Goal: Transaction & Acquisition: Book appointment/travel/reservation

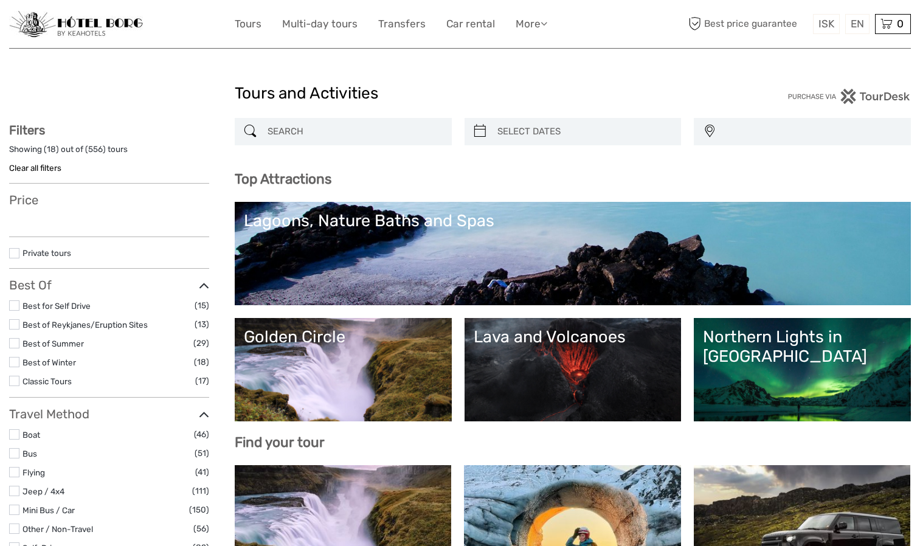
select select
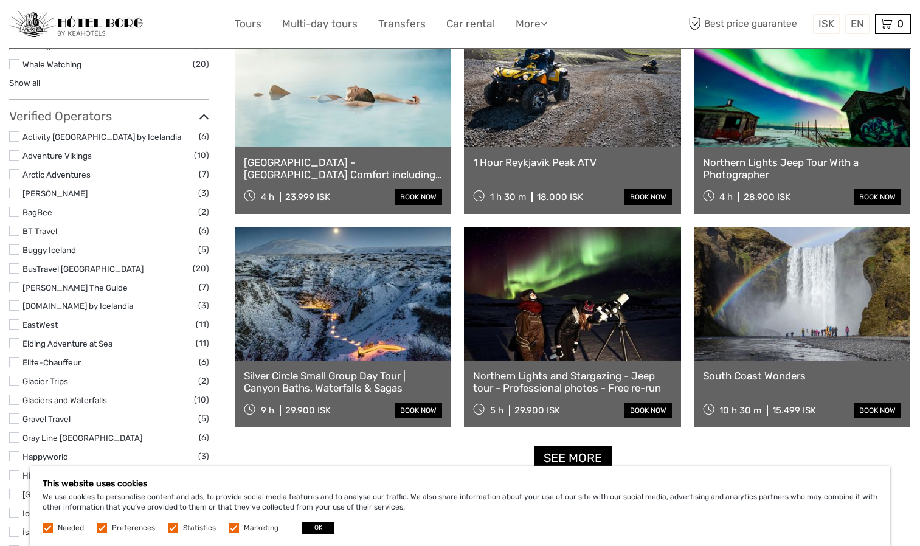
scroll to position [1329, 0]
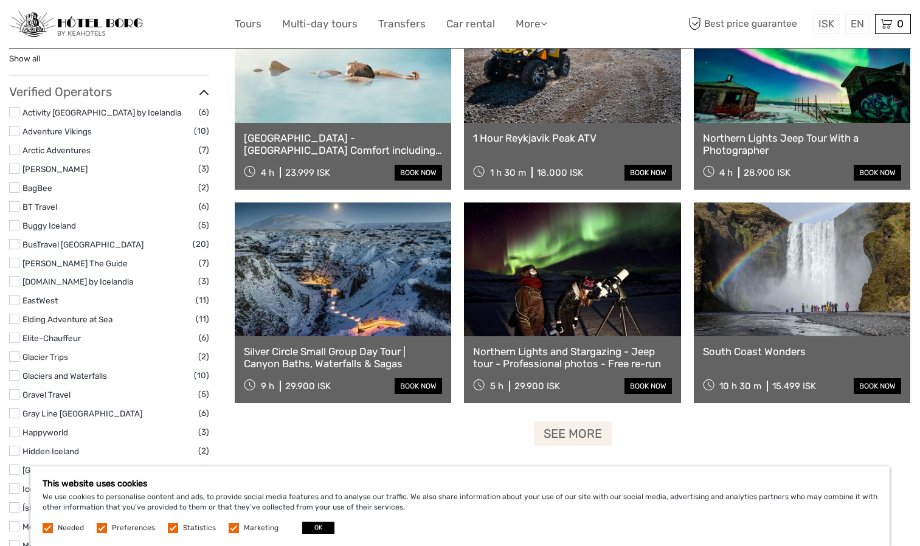
click at [562, 442] on link "See more" at bounding box center [573, 433] width 78 height 25
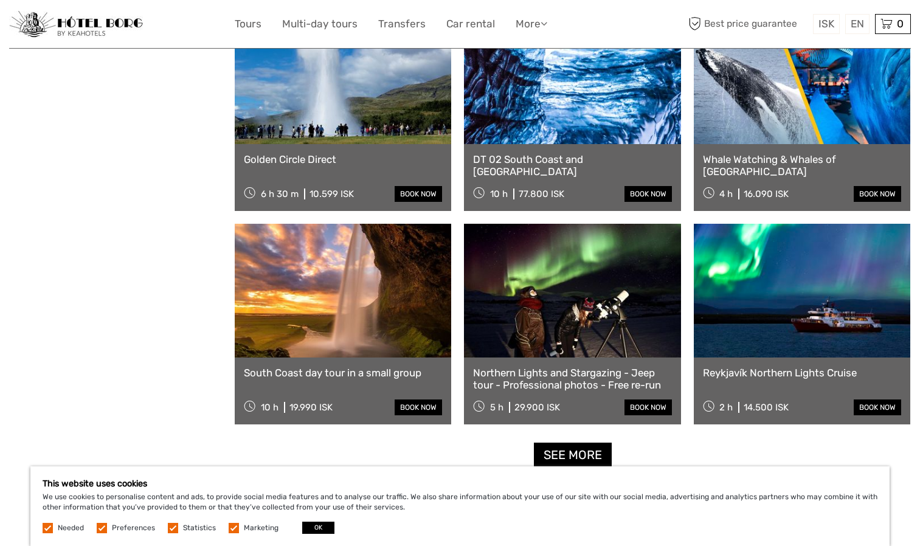
scroll to position [2342, 0]
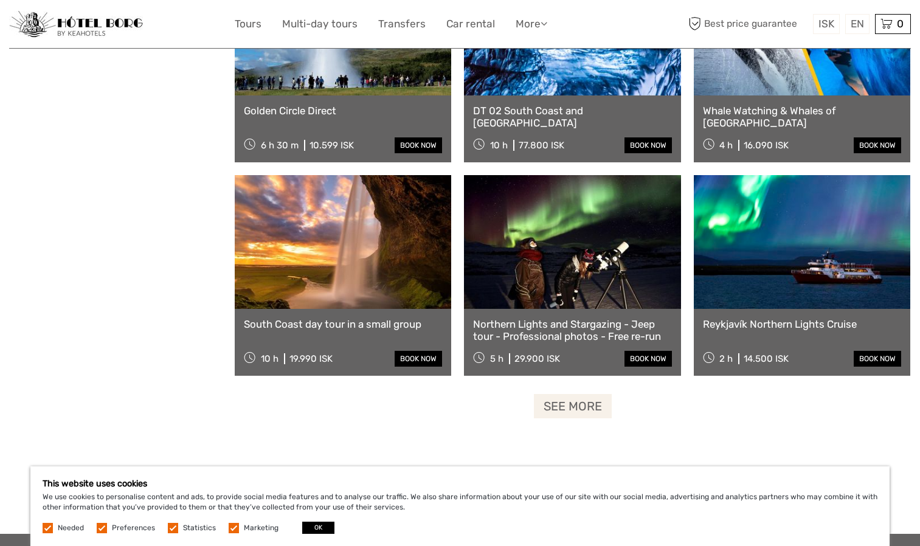
click at [551, 413] on link "See more" at bounding box center [573, 406] width 78 height 25
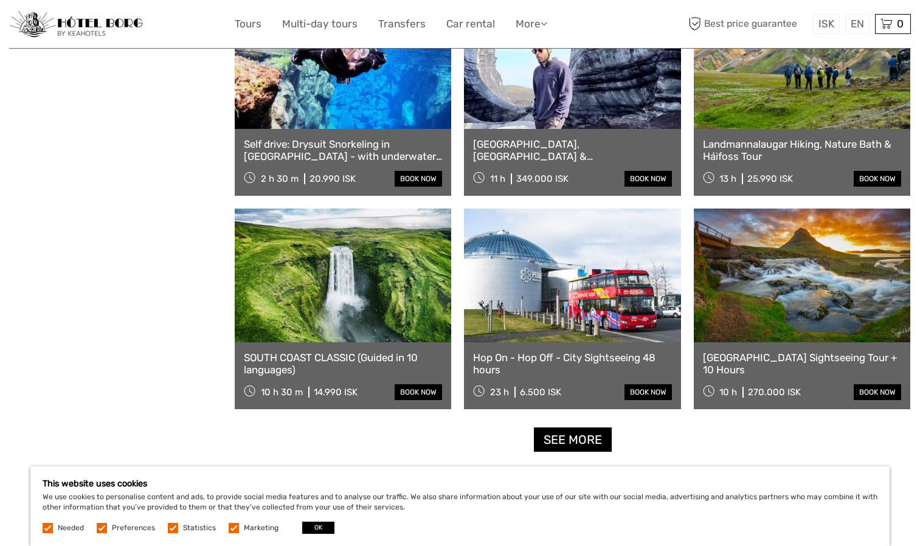
scroll to position [3638, 0]
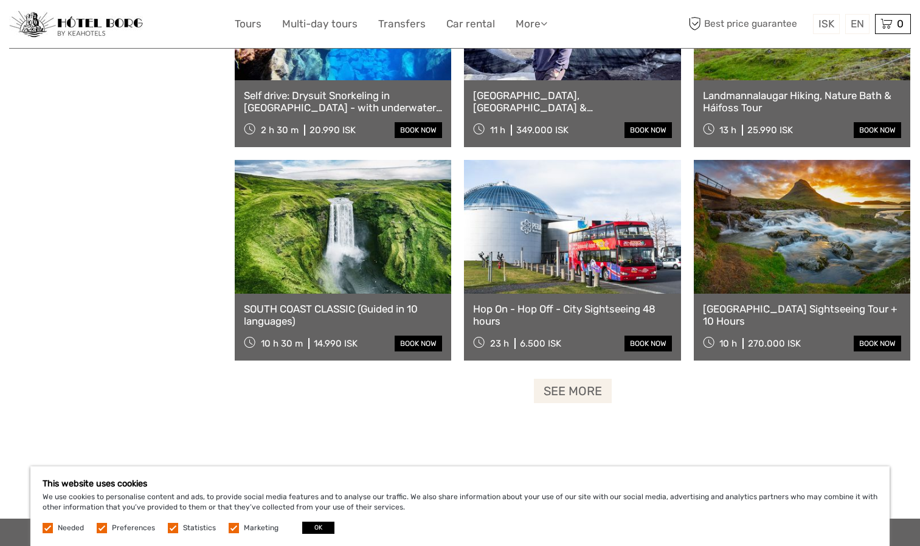
click at [588, 392] on link "See more" at bounding box center [573, 391] width 78 height 25
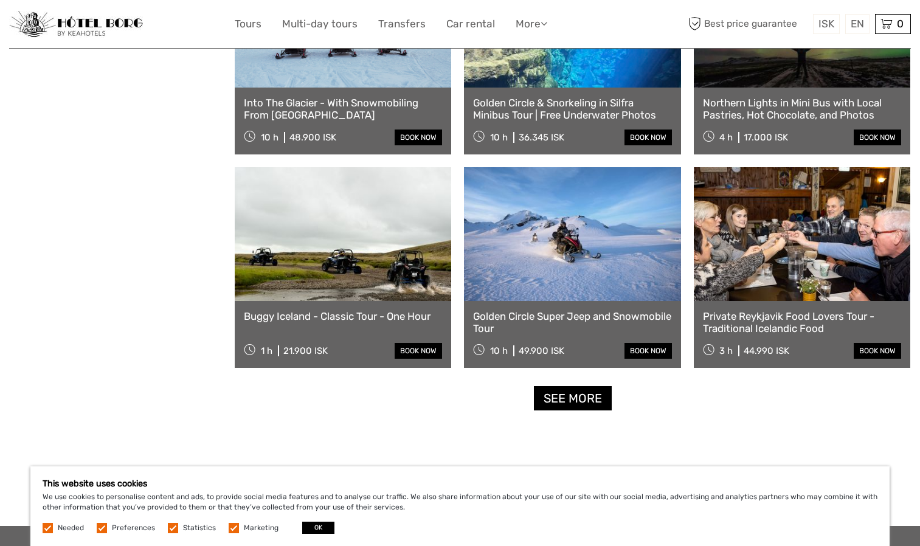
scroll to position [4935, 0]
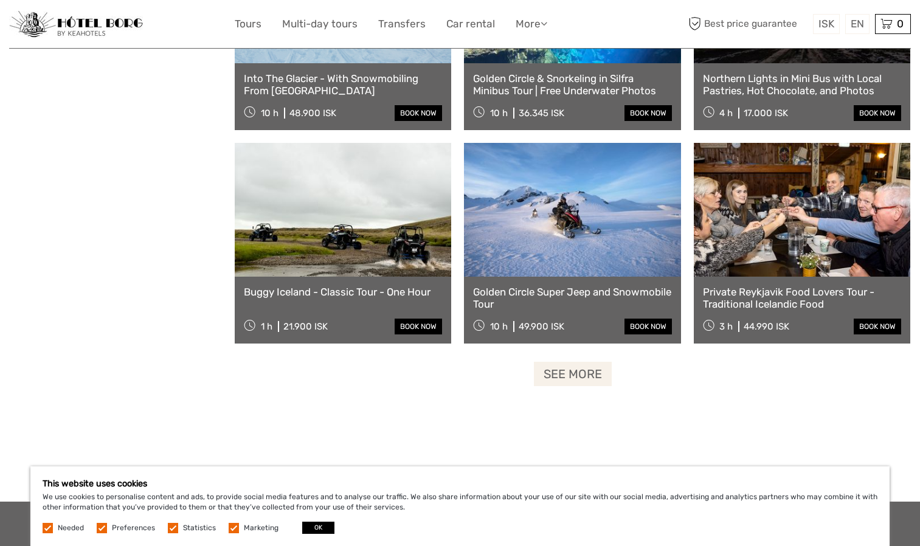
click at [576, 376] on link "See more" at bounding box center [573, 374] width 78 height 25
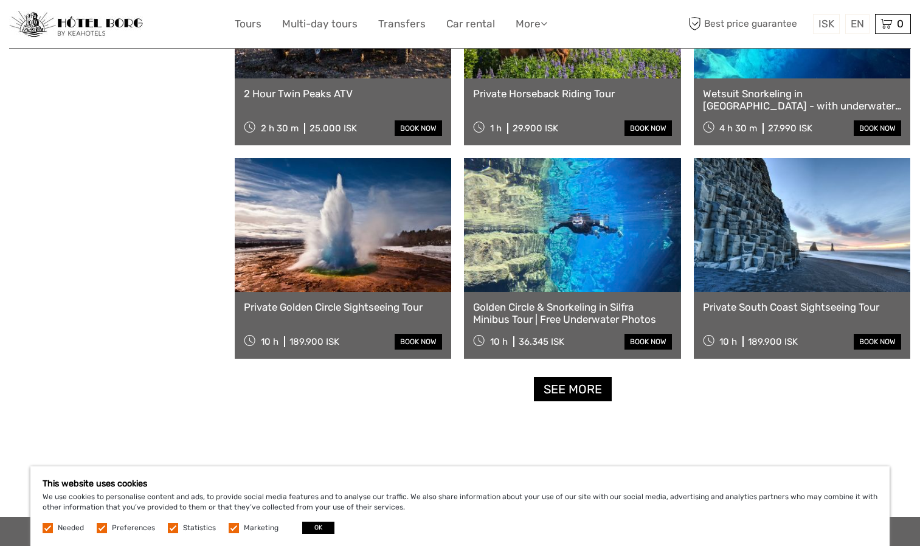
scroll to position [6224, 0]
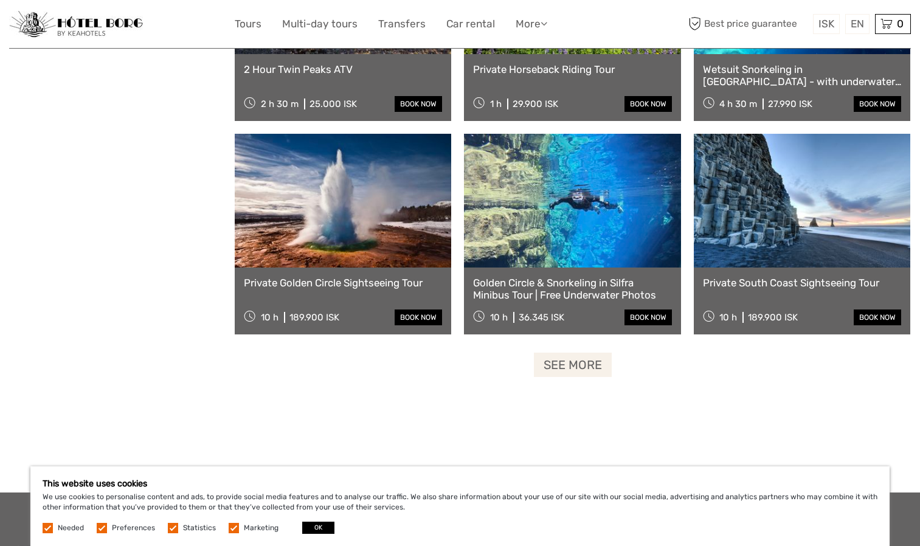
click at [550, 368] on link "See more" at bounding box center [573, 365] width 78 height 25
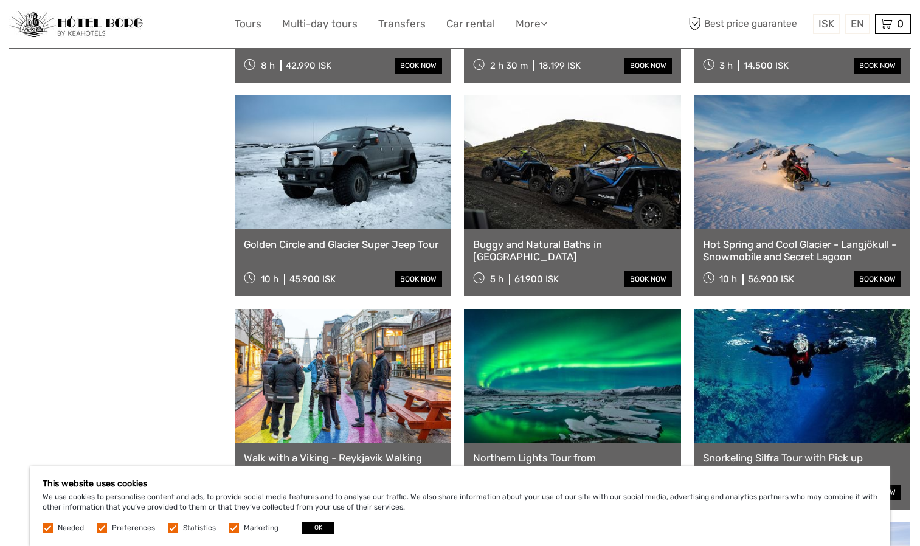
scroll to position [7172, 0]
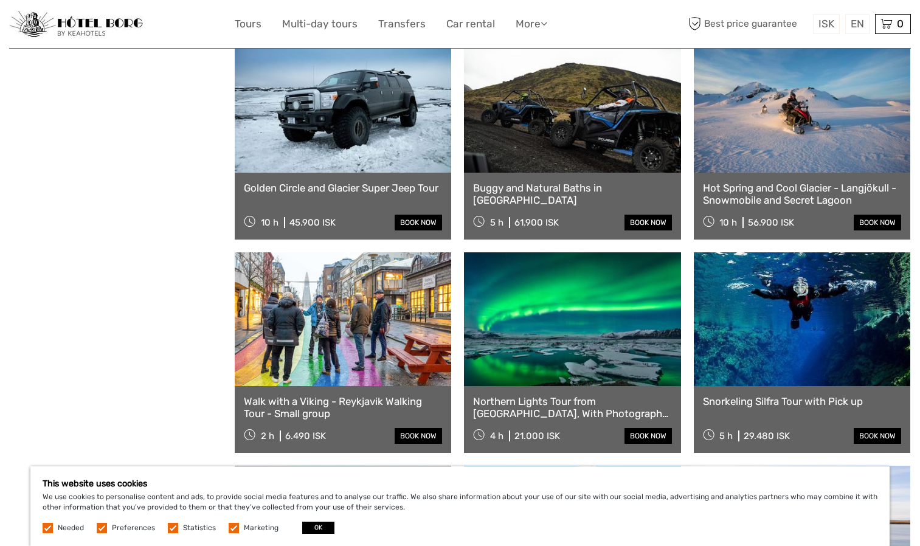
click at [772, 205] on link "Hot Spring and Cool Glacier - Langjökull - Snowmobile and Secret Lagoon" at bounding box center [802, 194] width 198 height 25
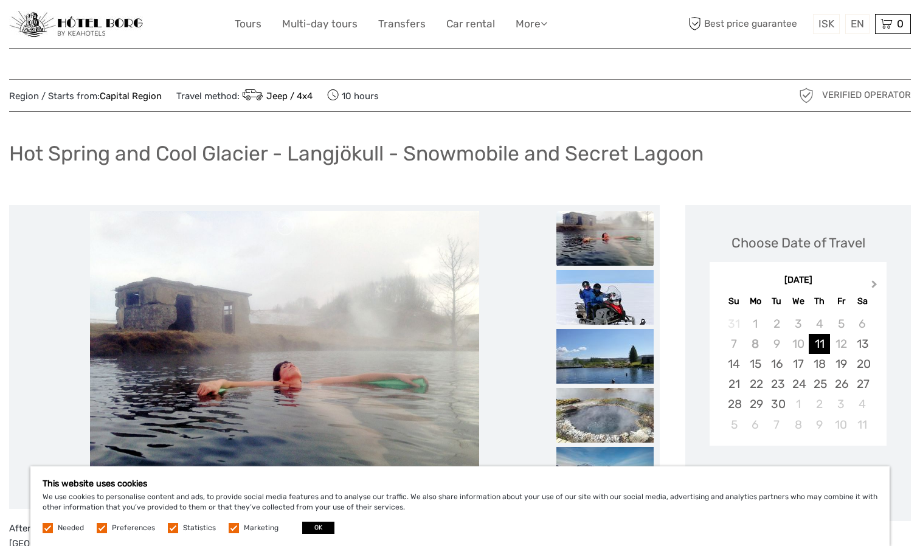
click at [874, 281] on span "Next Month" at bounding box center [874, 287] width 0 height 18
click at [874, 282] on span "Next Month" at bounding box center [874, 287] width 0 height 18
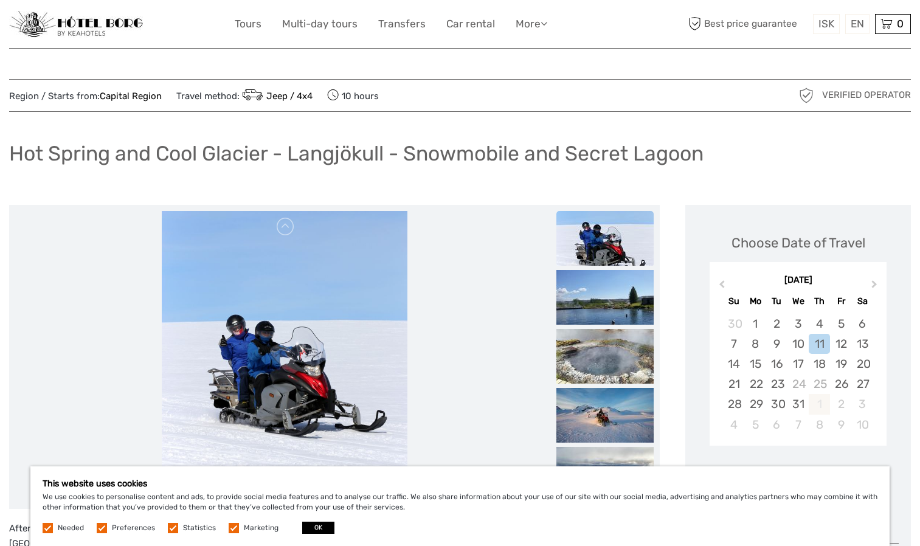
click at [819, 407] on div "1" at bounding box center [818, 404] width 21 height 20
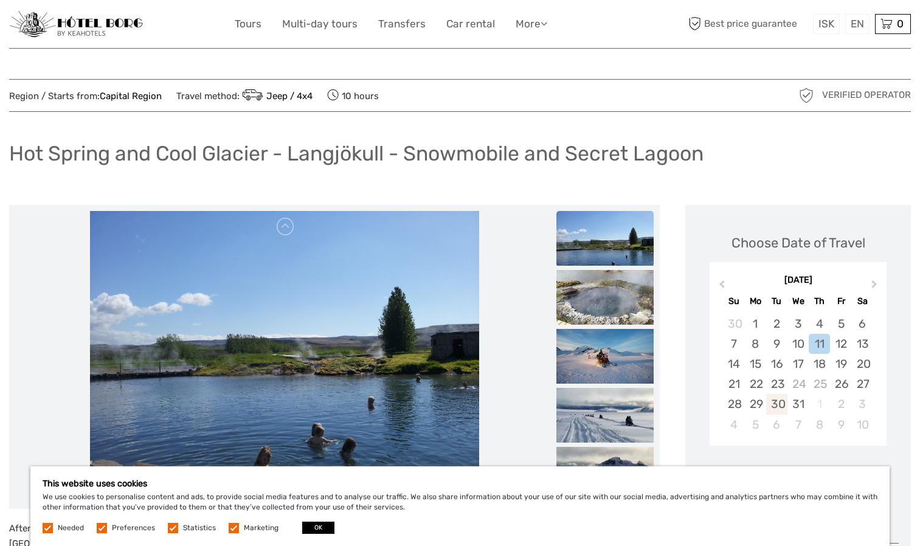
click at [777, 400] on div "30" at bounding box center [776, 404] width 21 height 20
click at [778, 407] on div "30" at bounding box center [776, 404] width 21 height 20
click at [776, 400] on div "30" at bounding box center [776, 404] width 21 height 20
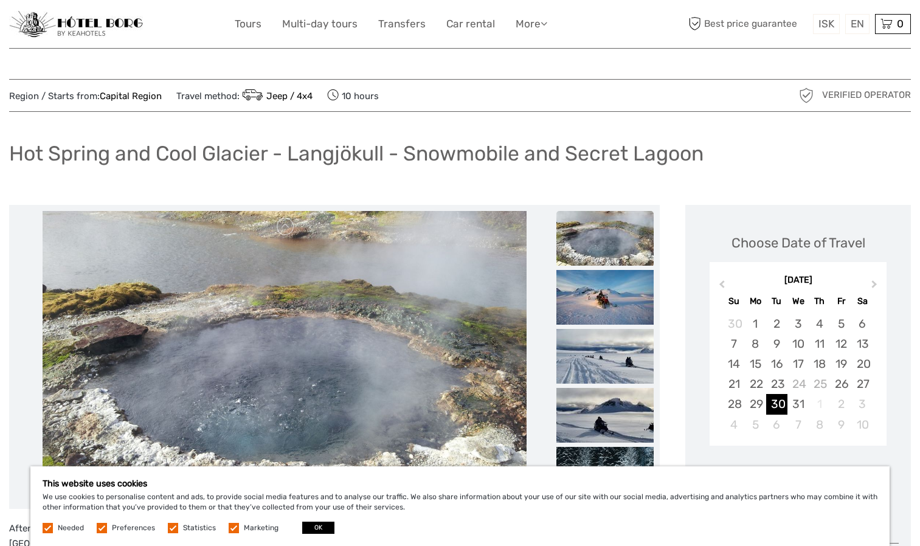
click at [229, 529] on label at bounding box center [234, 528] width 10 height 10
click at [0, 0] on input "checkbox" at bounding box center [0, 0] width 0 height 0
click at [169, 526] on label at bounding box center [173, 528] width 10 height 10
click at [0, 0] on input "checkbox" at bounding box center [0, 0] width 0 height 0
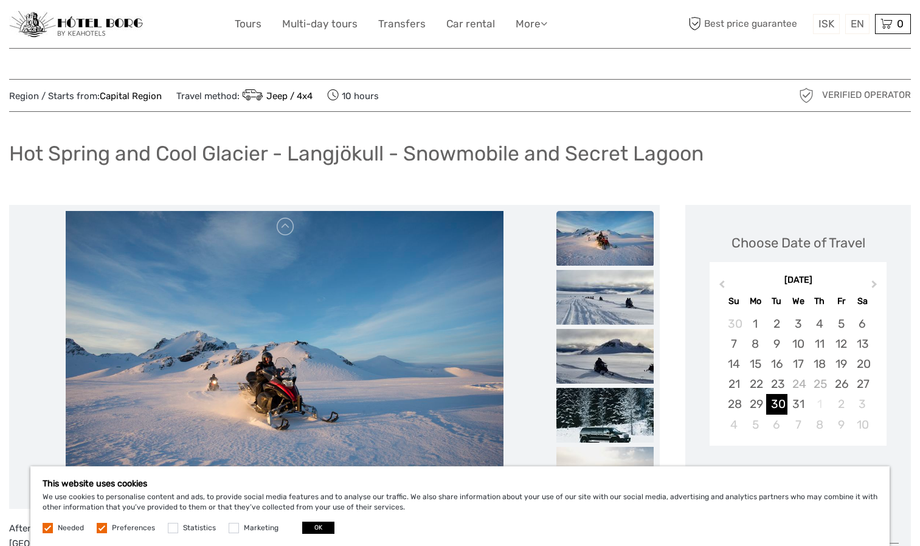
click at [104, 529] on label at bounding box center [102, 528] width 10 height 10
click at [0, 0] on input "checkbox" at bounding box center [0, 0] width 0 height 0
click at [49, 523] on label at bounding box center [48, 528] width 10 height 10
click at [43, 526] on label at bounding box center [48, 528] width 10 height 10
click at [308, 528] on button "OK" at bounding box center [318, 527] width 32 height 12
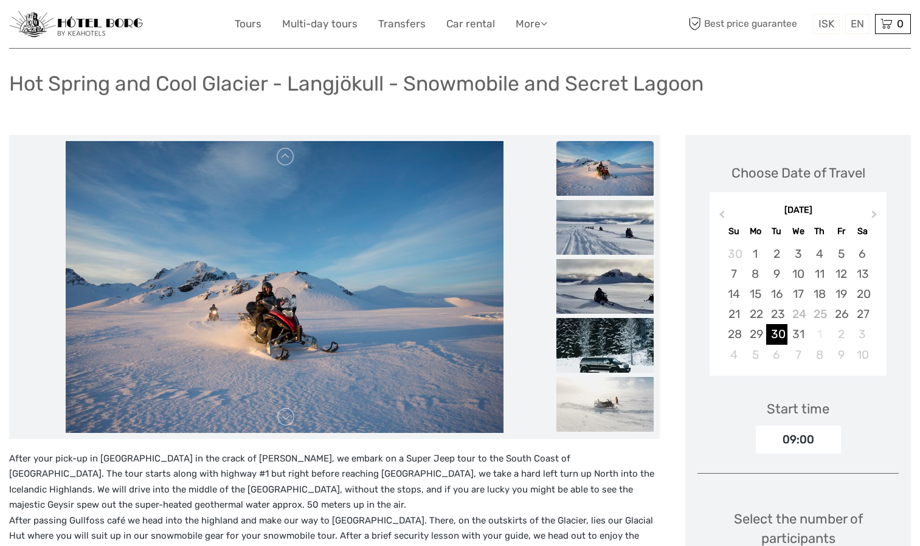
scroll to position [73, 0]
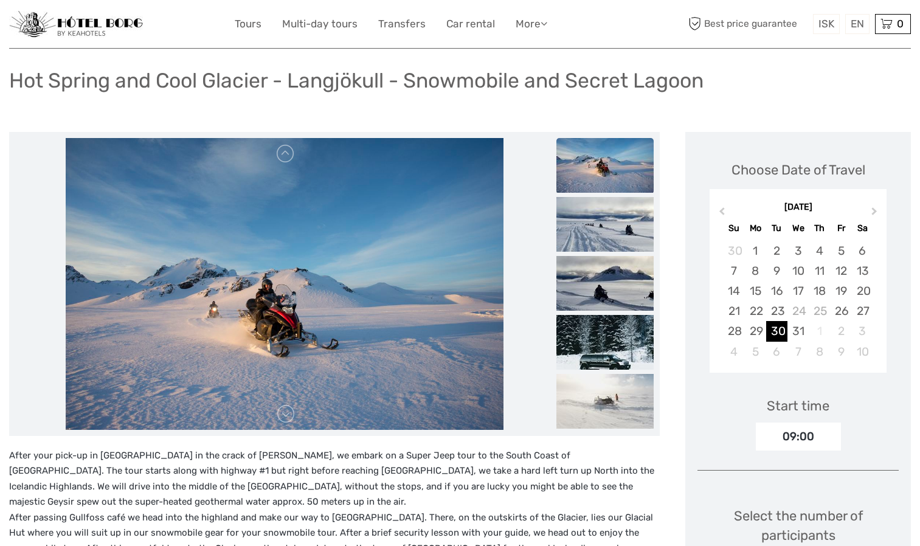
click at [819, 441] on div "09:00" at bounding box center [797, 436] width 85 height 28
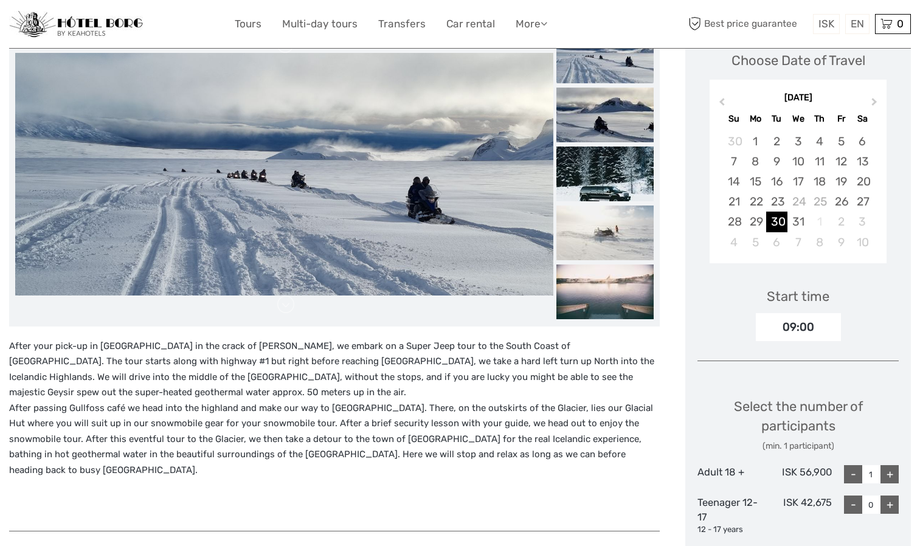
scroll to position [187, 0]
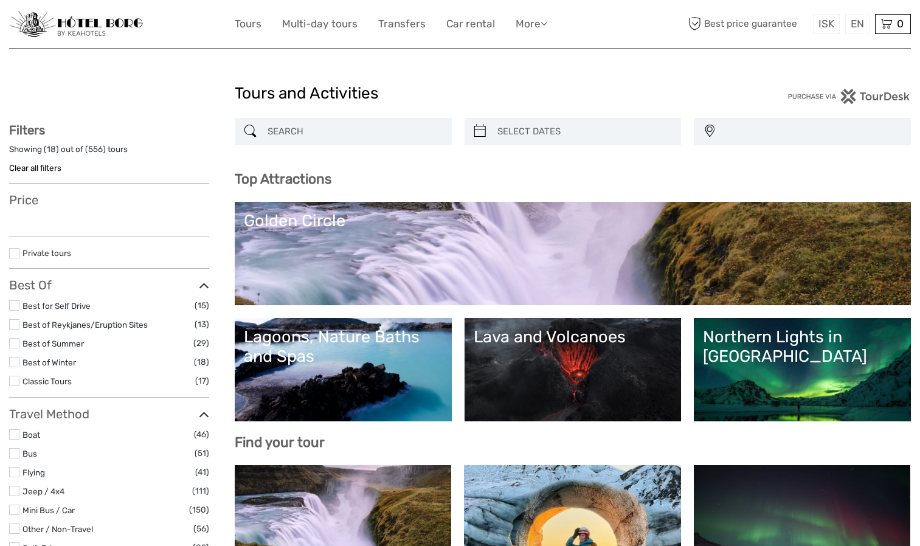
select select
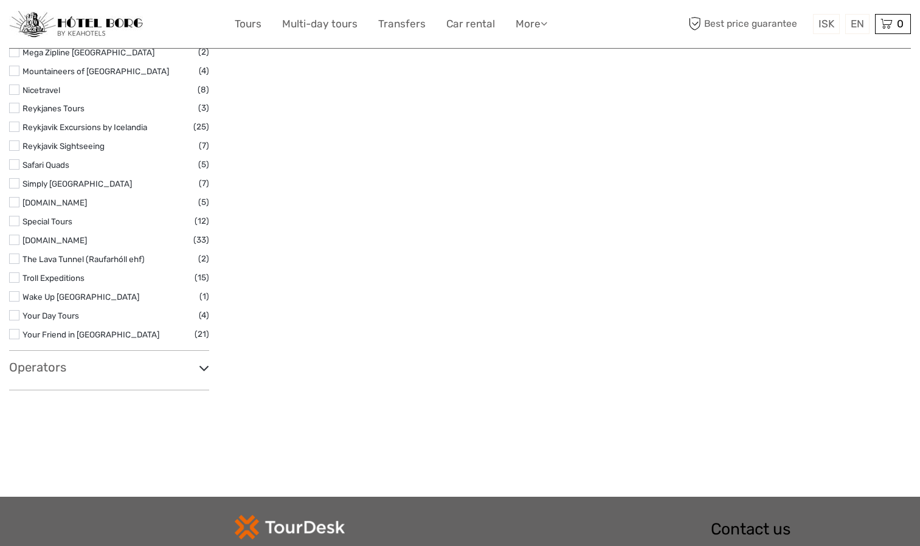
scroll to position [1779, 0]
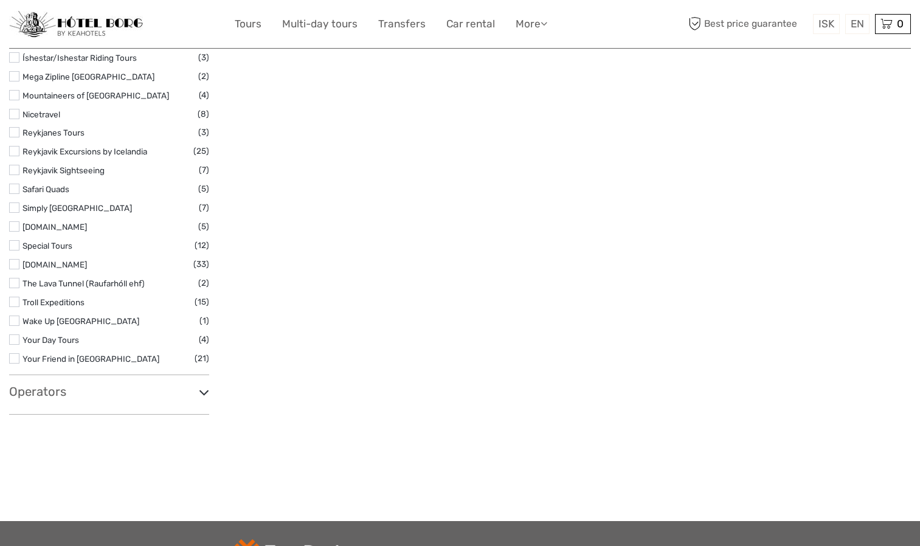
click at [14, 224] on label at bounding box center [14, 226] width 10 height 10
click at [0, 0] on input "checkbox" at bounding box center [0, 0] width 0 height 0
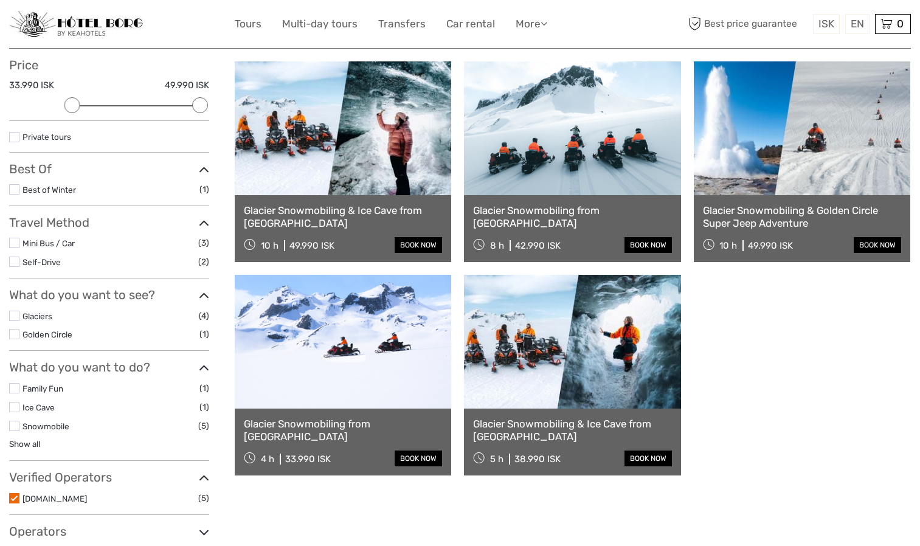
scroll to position [142, 0]
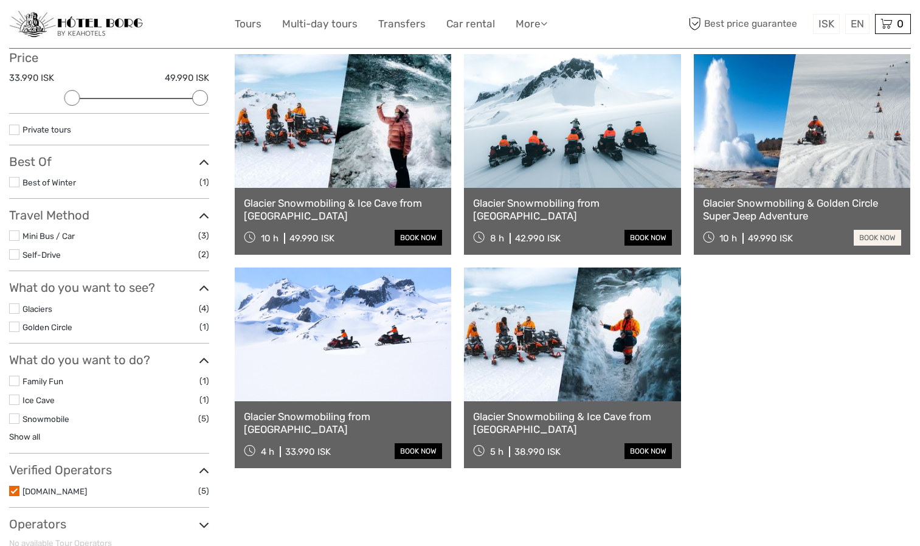
click at [866, 234] on link "book now" at bounding box center [876, 238] width 47 height 16
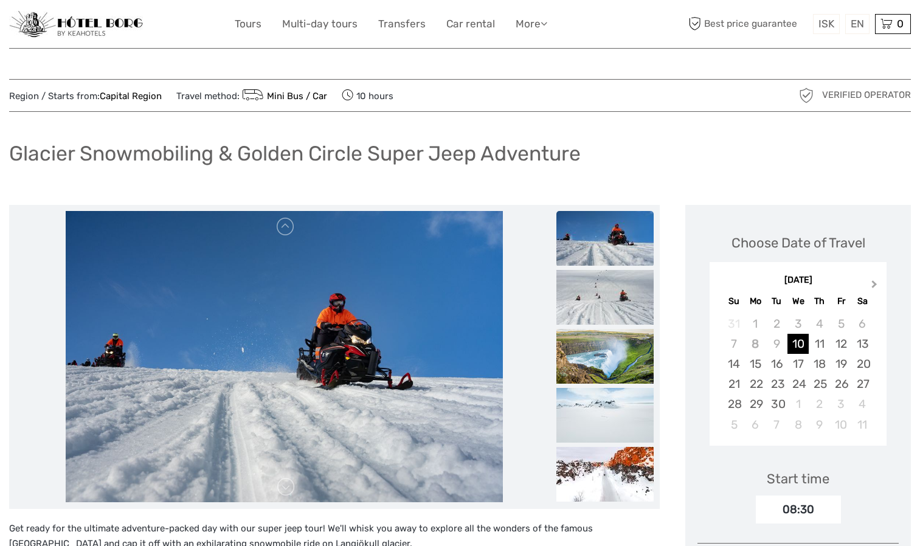
click at [874, 283] on span "Next Month" at bounding box center [874, 287] width 0 height 18
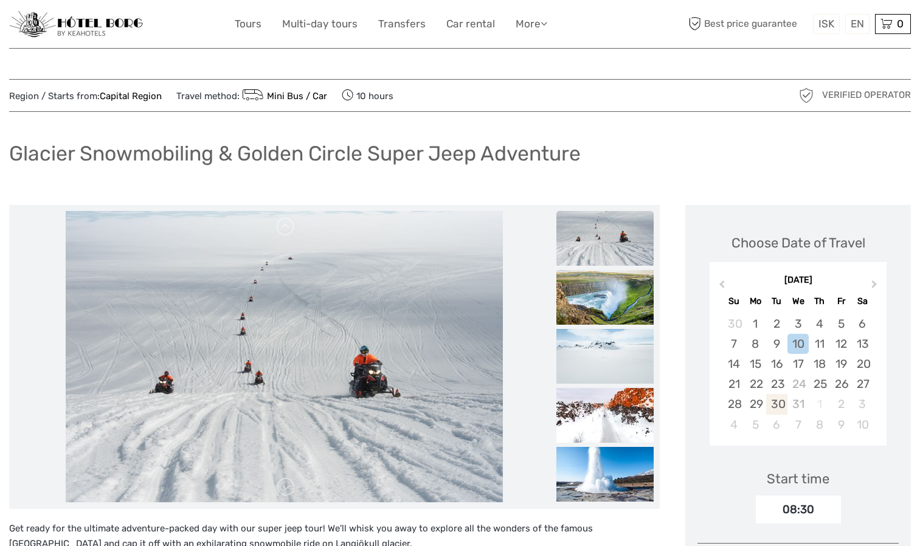
click at [780, 408] on div "30" at bounding box center [776, 404] width 21 height 20
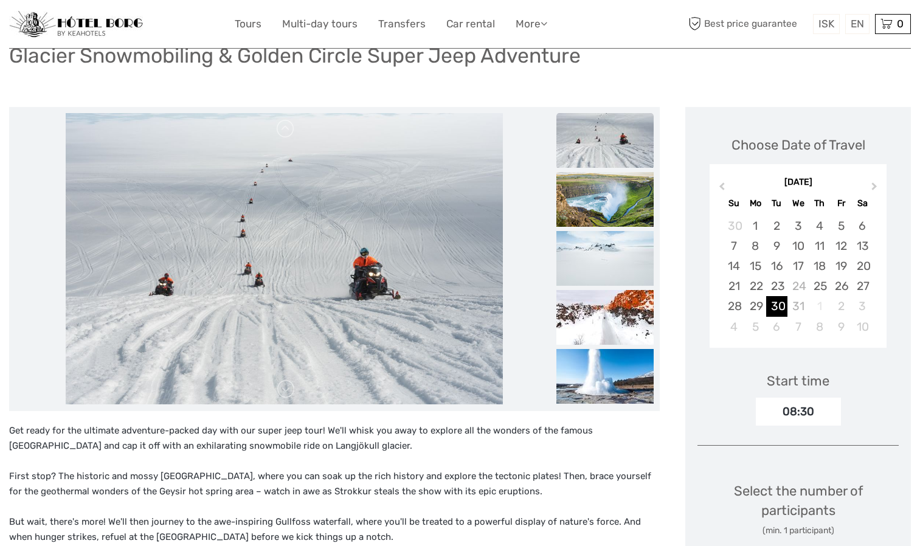
scroll to position [91, 0]
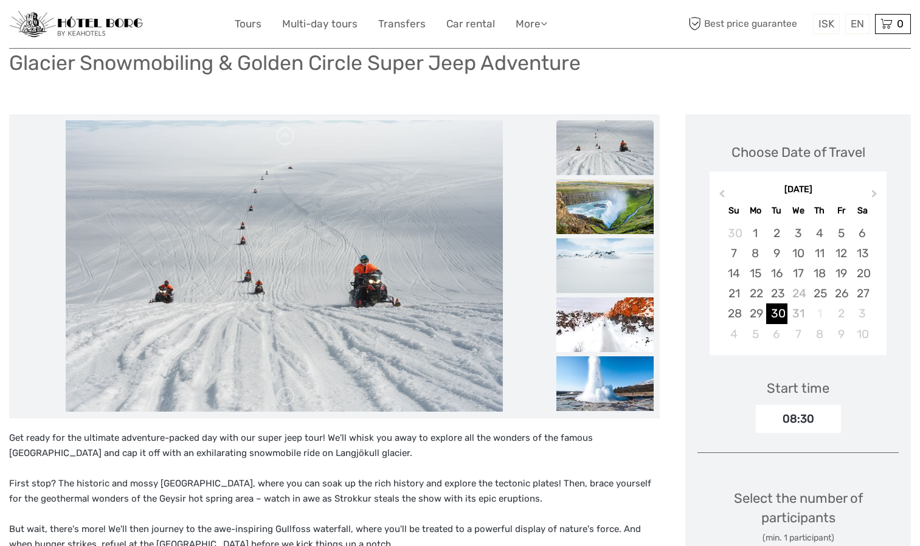
click at [568, 146] on img at bounding box center [604, 147] width 97 height 55
click at [575, 301] on img at bounding box center [604, 324] width 97 height 55
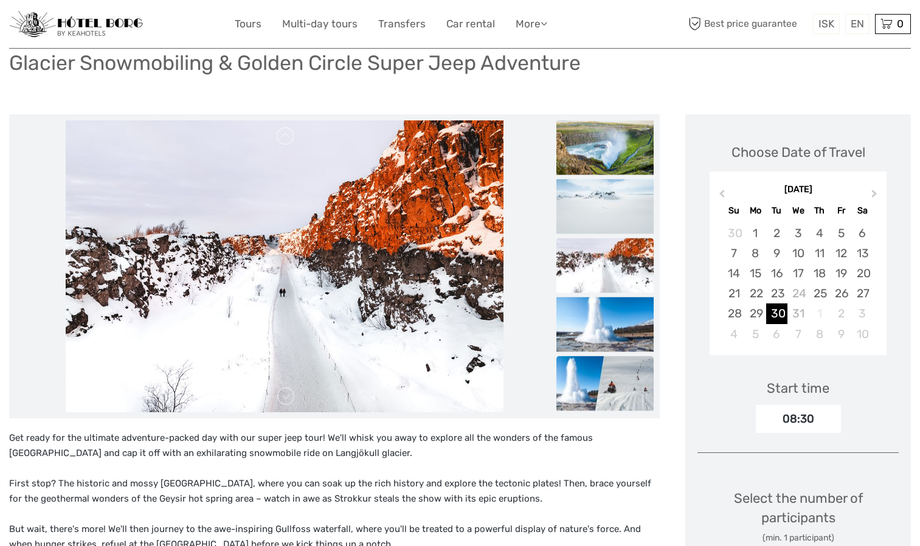
click at [582, 366] on img at bounding box center [604, 383] width 97 height 55
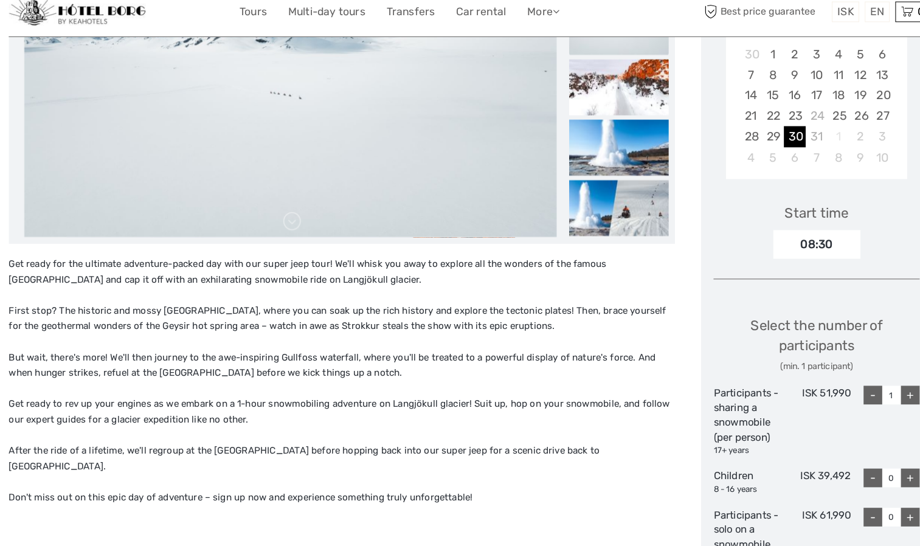
scroll to position [260, 0]
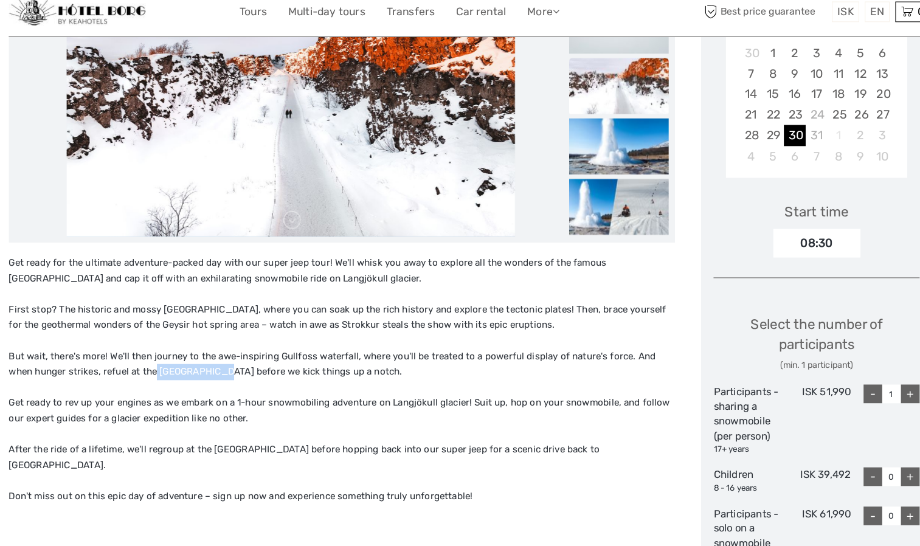
drag, startPoint x: 126, startPoint y: 371, endPoint x: 180, endPoint y: 371, distance: 54.1
click at [180, 371] on p "But wait, there's more! We'll then journey to the awe-inspiring Gullfoss waterf…" at bounding box center [334, 368] width 650 height 31
drag, startPoint x: 180, startPoint y: 371, endPoint x: 159, endPoint y: 376, distance: 21.2
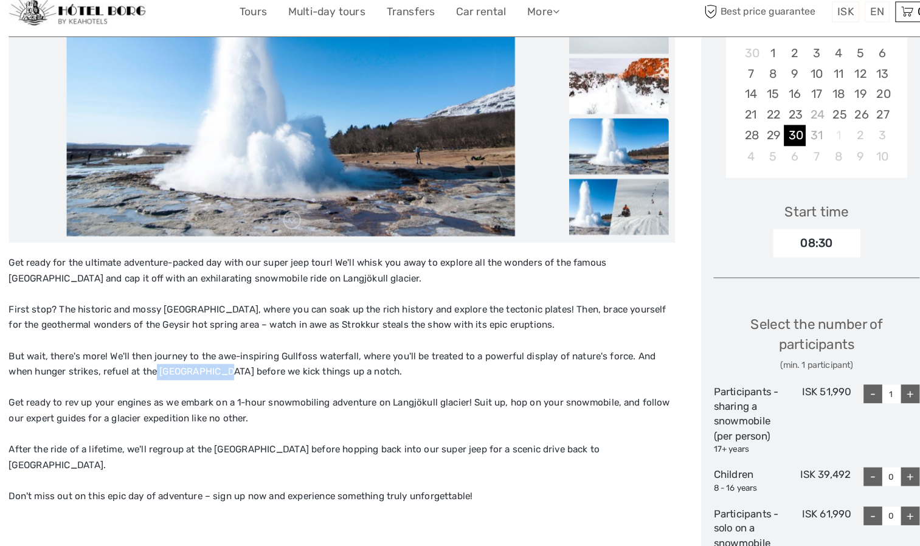
copy p "Skjol Bistro"
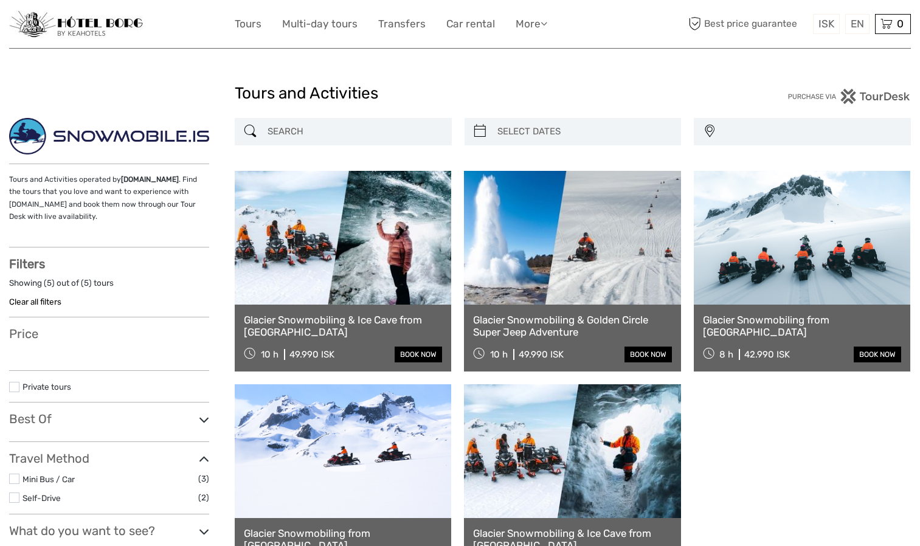
select select
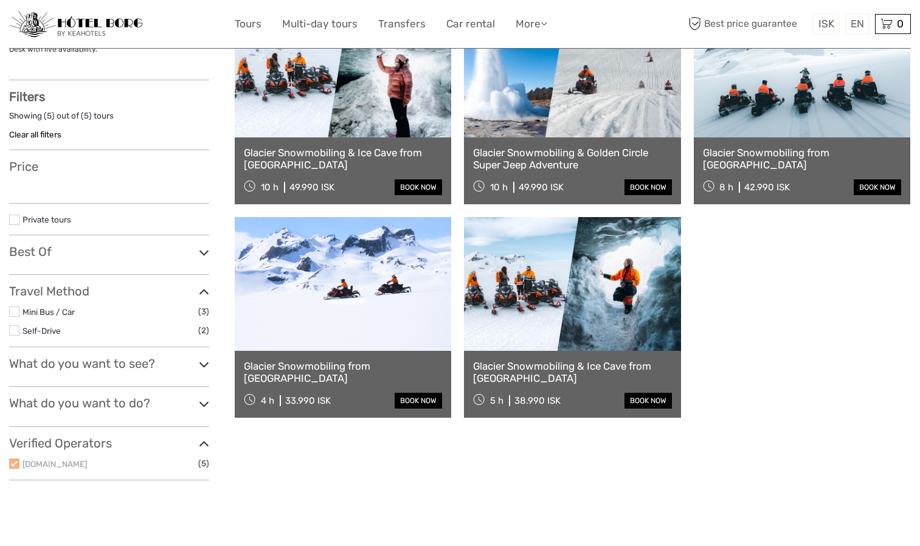
scroll to position [142, 0]
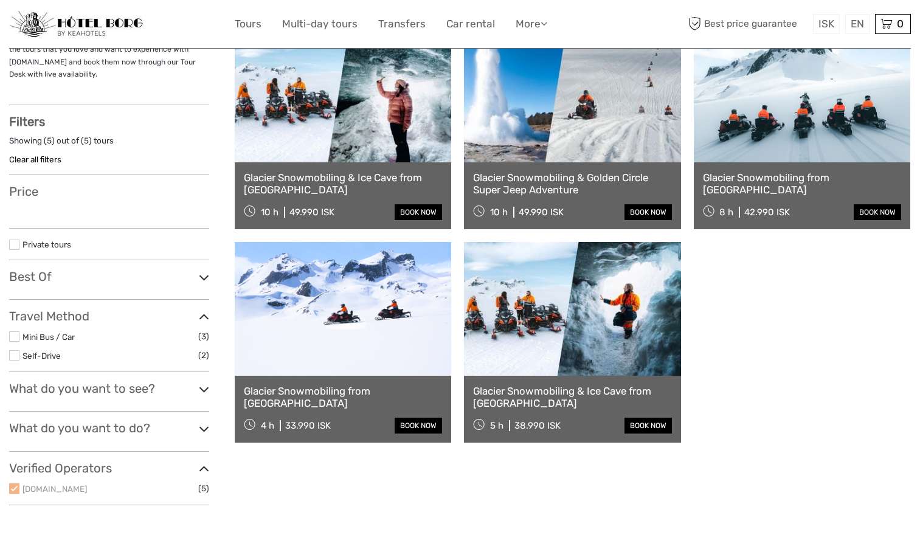
select select
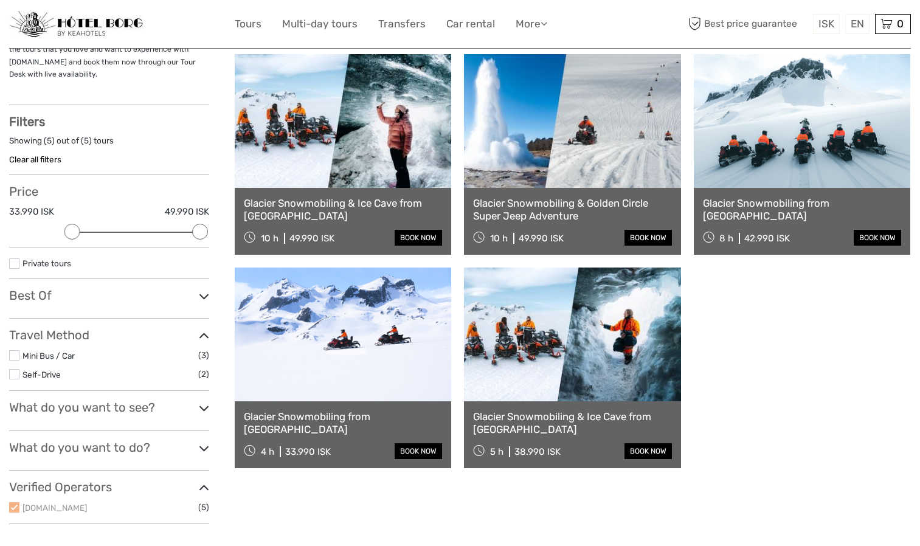
scroll to position [0, 0]
click at [503, 217] on link "Glacier Snowmobiling & Golden Circle Super Jeep Adventure" at bounding box center [572, 209] width 198 height 25
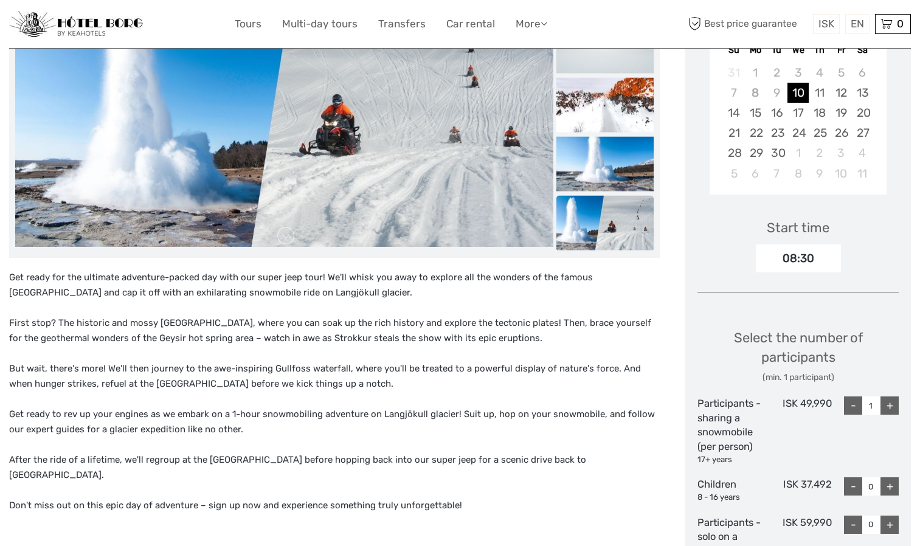
scroll to position [137, 0]
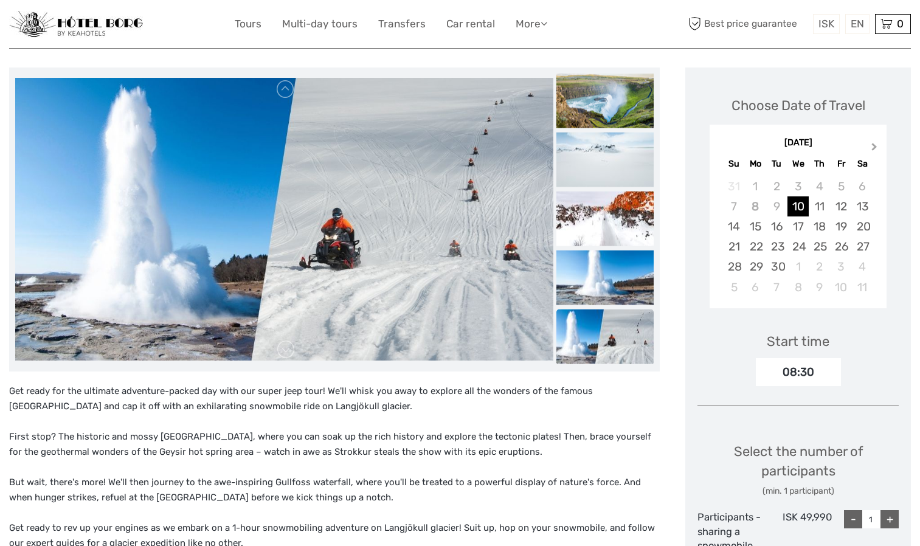
click at [874, 145] on span "Next Month" at bounding box center [874, 149] width 0 height 18
click at [779, 266] on div "30" at bounding box center [776, 266] width 21 height 20
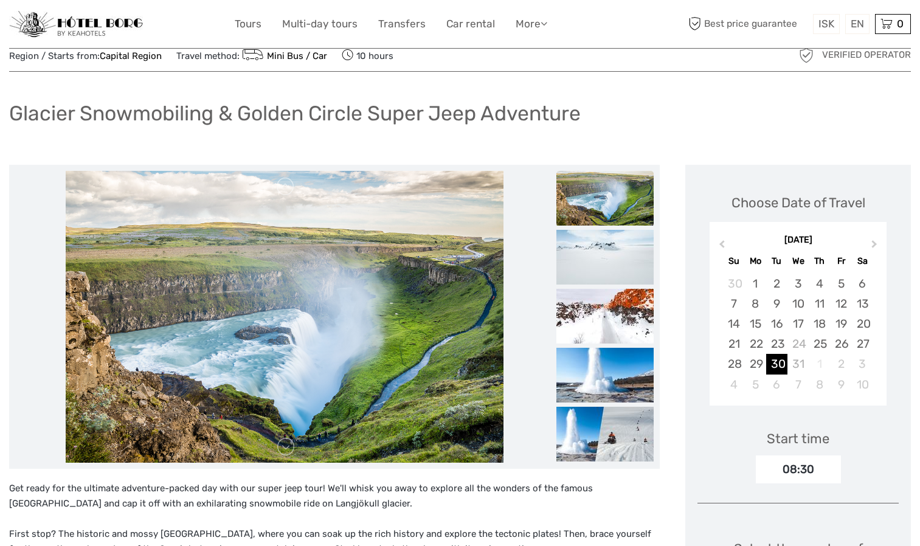
scroll to position [0, 0]
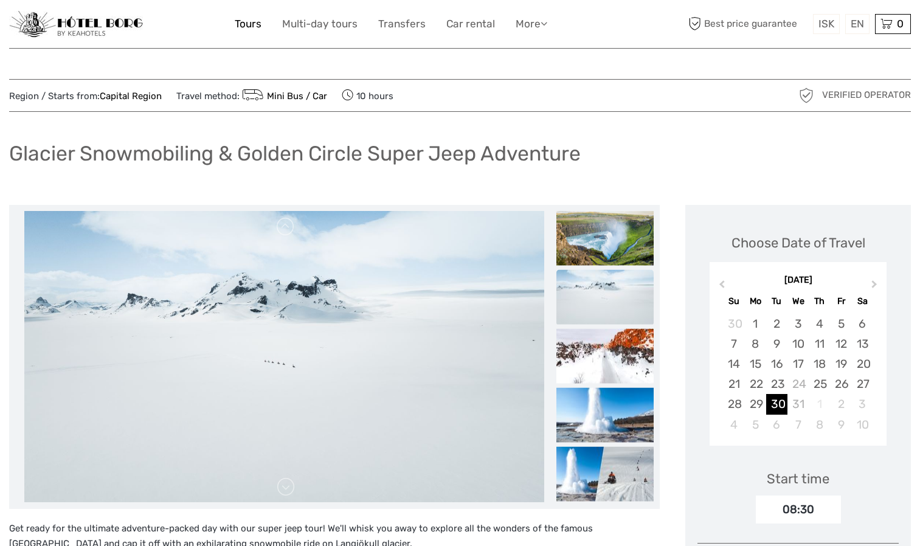
click at [249, 26] on link "Tours" at bounding box center [248, 24] width 27 height 18
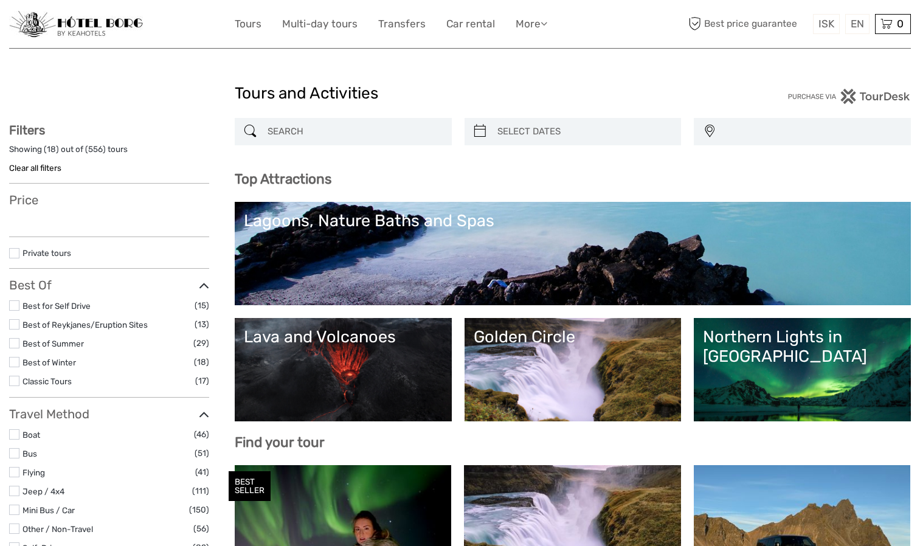
select select
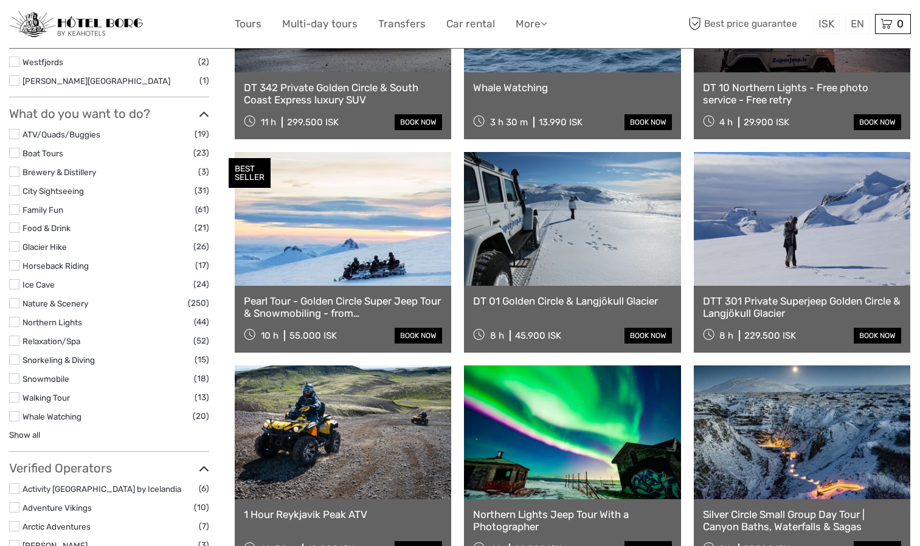
scroll to position [965, 0]
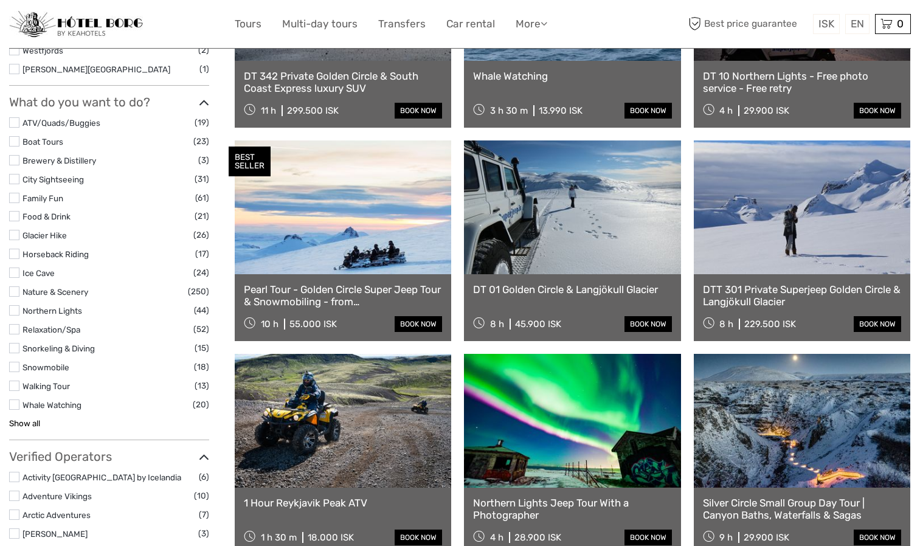
click at [35, 425] on link "Show all" at bounding box center [24, 423] width 31 height 10
click at [771, 296] on link "DTT 301 Private Superjeep Golden Circle & Langjökull Glacier" at bounding box center [802, 295] width 198 height 25
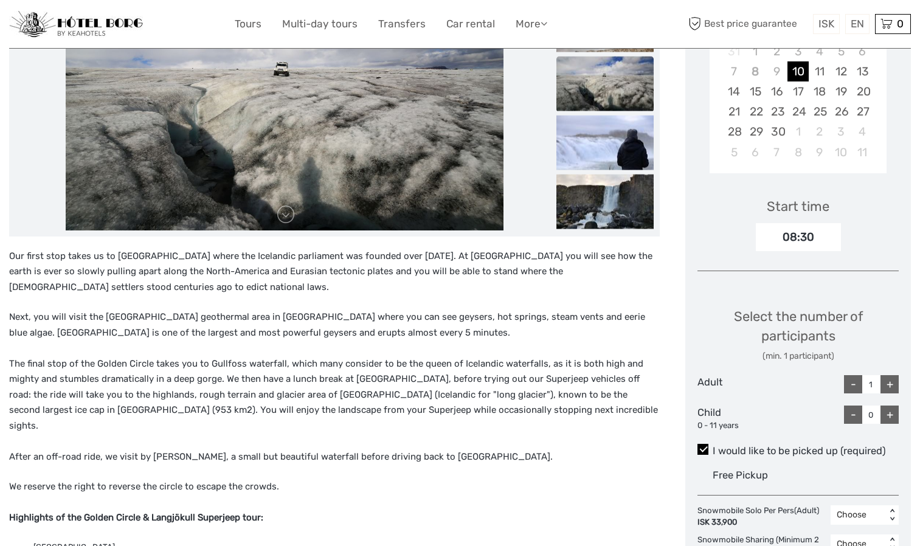
scroll to position [271, 0]
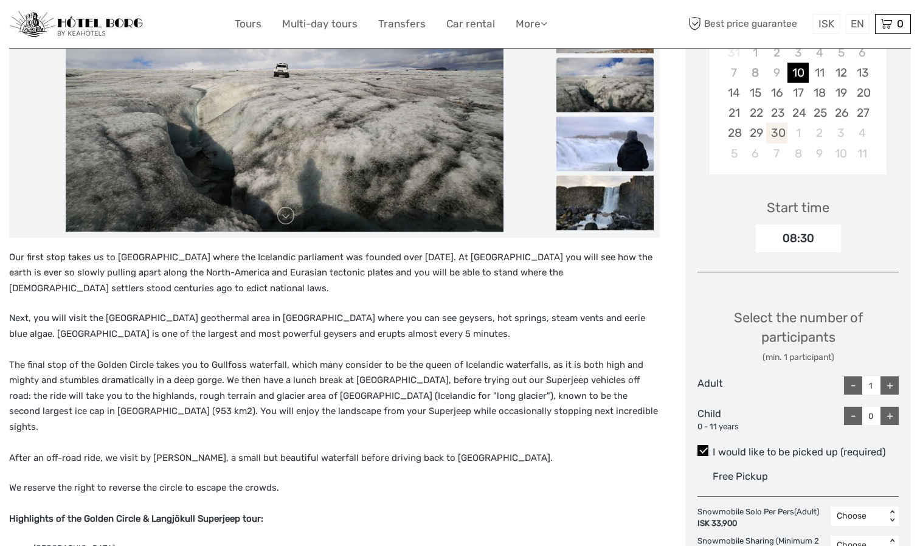
click at [778, 131] on div "30" at bounding box center [776, 133] width 21 height 20
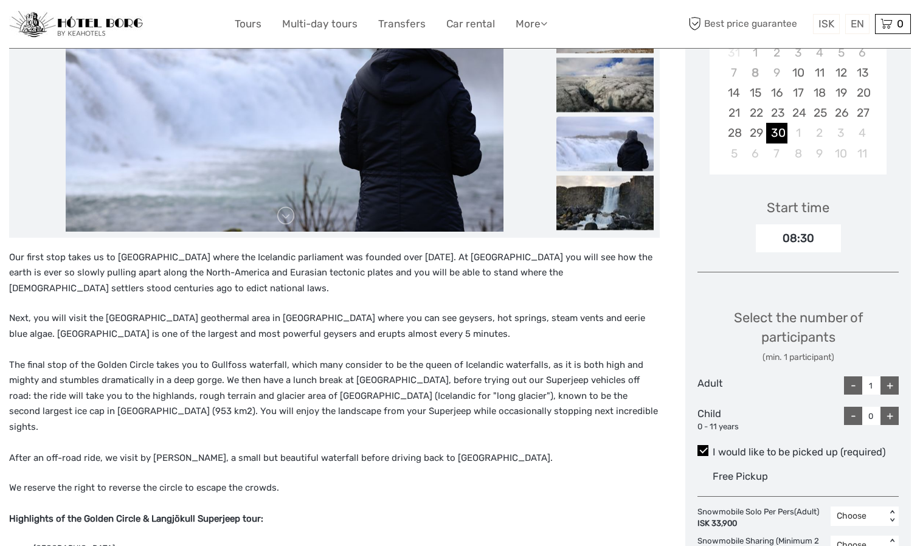
click at [808, 239] on div "08:30" at bounding box center [797, 238] width 85 height 28
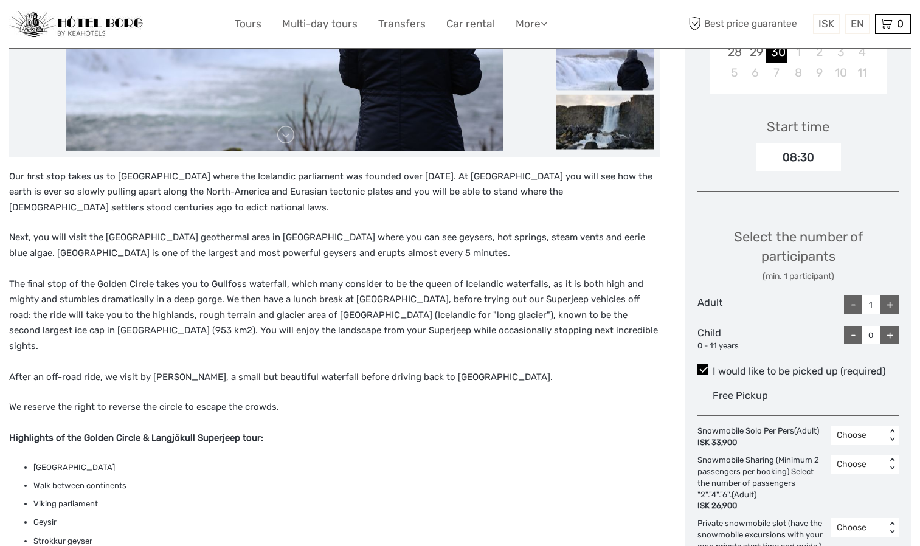
scroll to position [353, 0]
click at [886, 305] on div "+" at bounding box center [889, 304] width 18 height 18
type input "2"
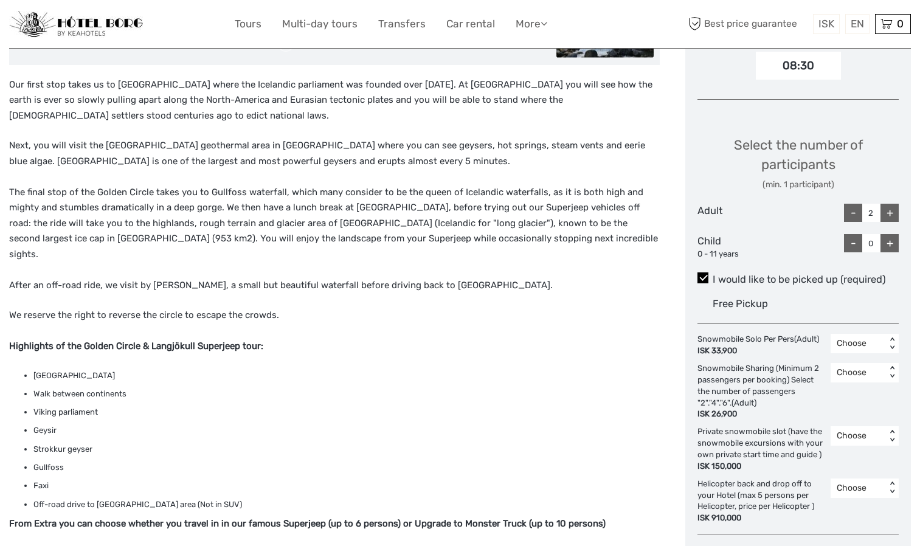
scroll to position [444, 0]
click at [869, 368] on div "Choose" at bounding box center [857, 372] width 43 height 12
click at [853, 441] on div "2" at bounding box center [864, 445] width 56 height 21
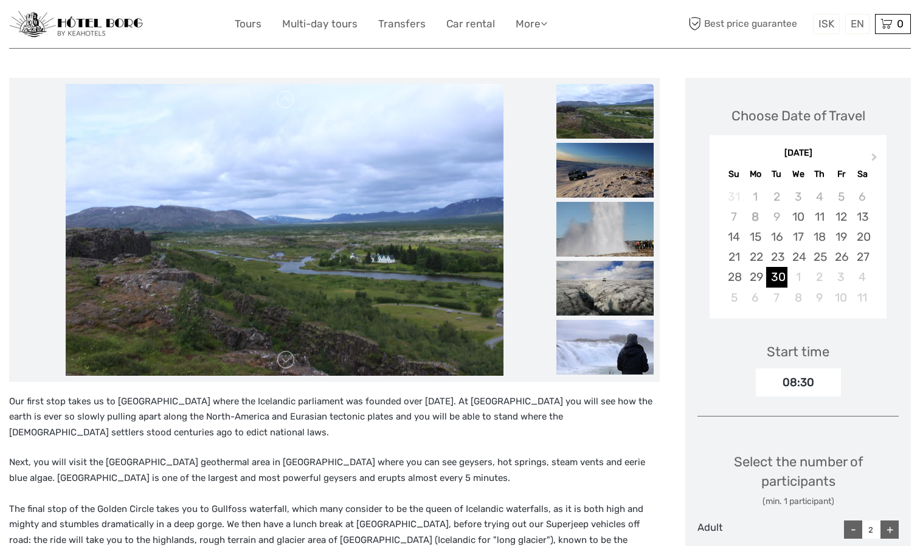
scroll to position [105, 0]
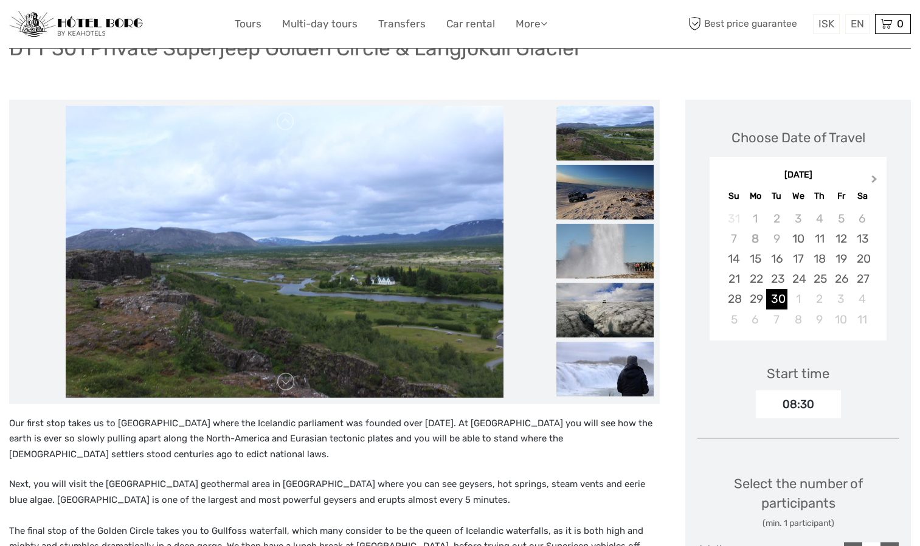
click at [874, 181] on span "Next Month" at bounding box center [874, 182] width 0 height 18
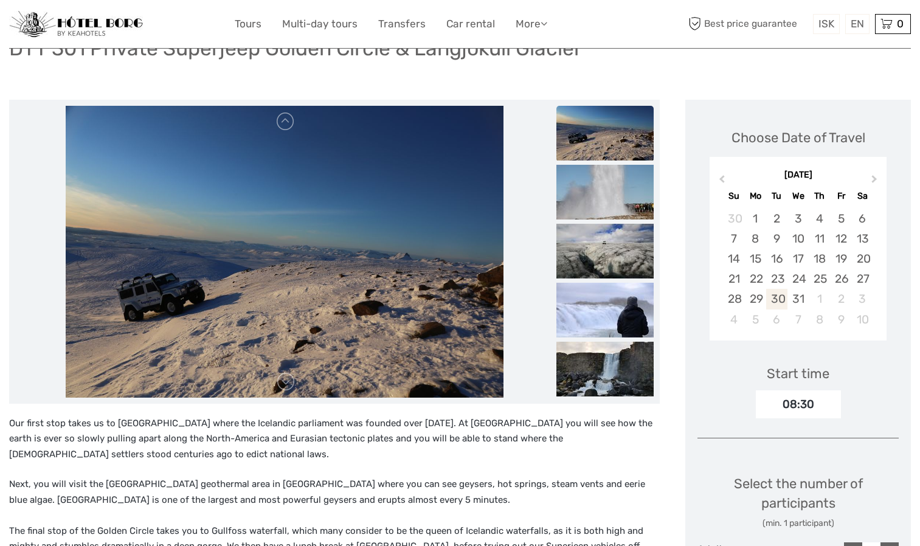
click at [772, 298] on div "30" at bounding box center [776, 299] width 21 height 20
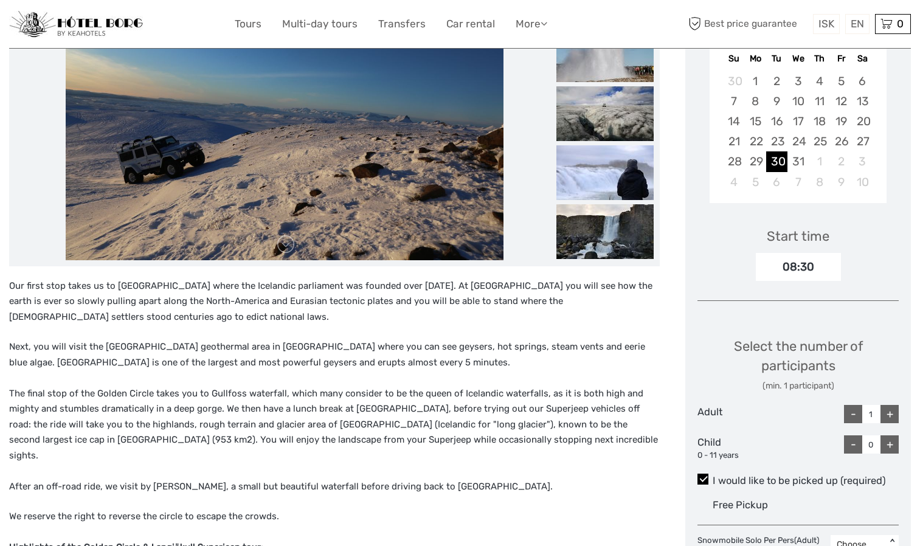
scroll to position [283, 0]
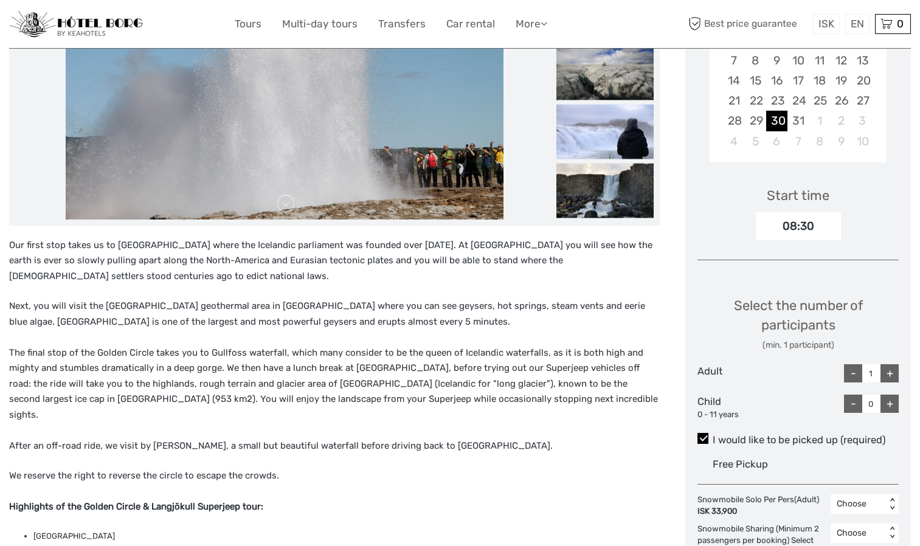
click at [884, 371] on div "+" at bounding box center [889, 373] width 18 height 18
type input "2"
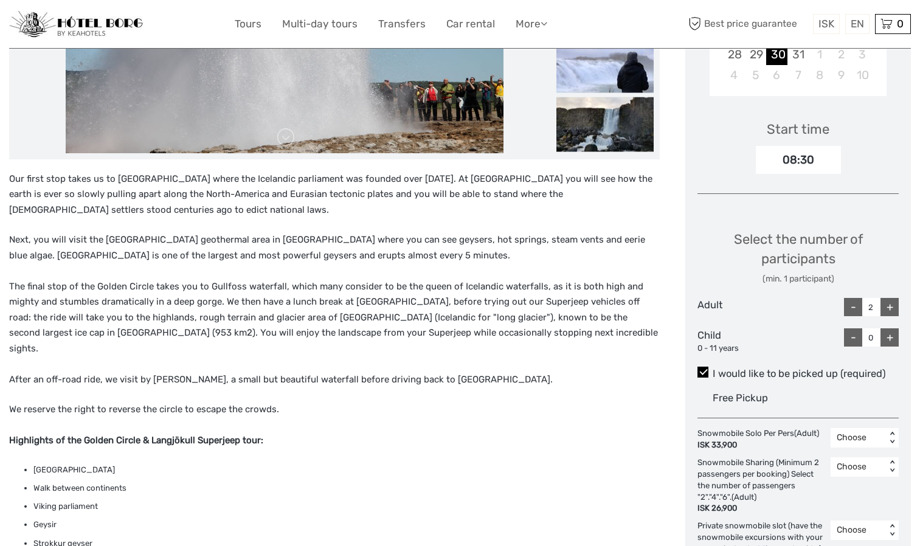
scroll to position [382, 0]
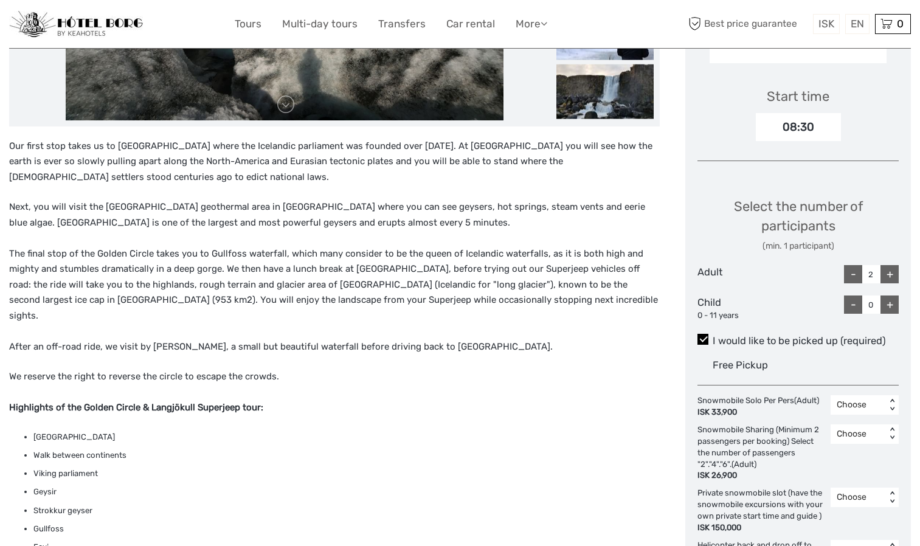
click at [873, 432] on div "Choose" at bounding box center [857, 434] width 43 height 12
click at [859, 504] on div "2" at bounding box center [864, 507] width 56 height 21
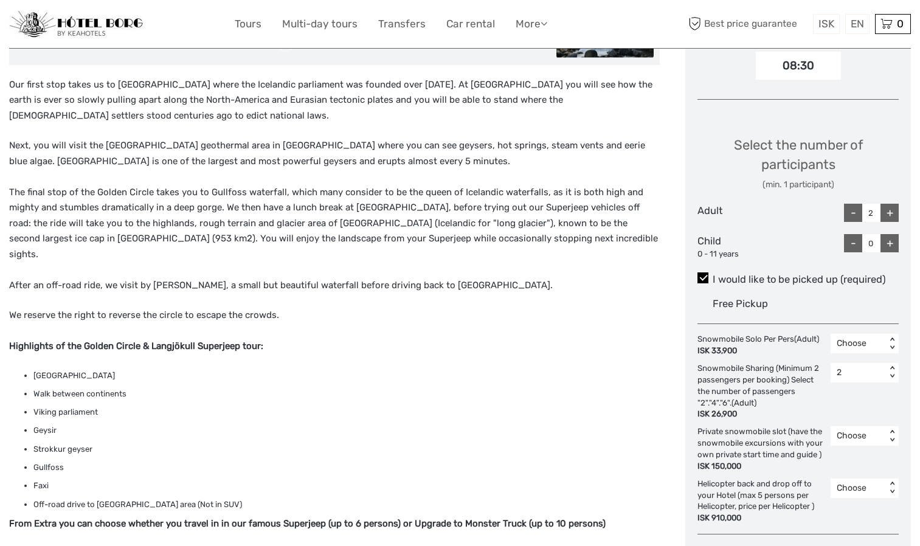
scroll to position [442, 0]
